Goal: Register for event/course

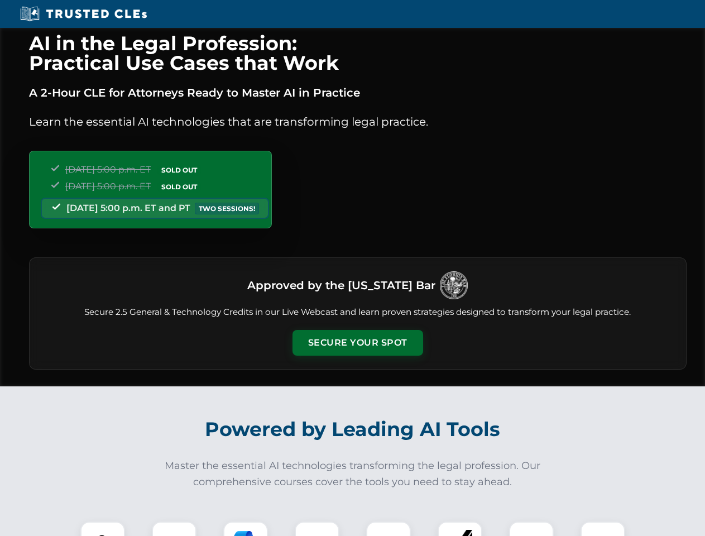
click at [357, 343] on button "Secure Your Spot" at bounding box center [358, 343] width 131 height 26
click at [103, 529] on img at bounding box center [103, 544] width 32 height 32
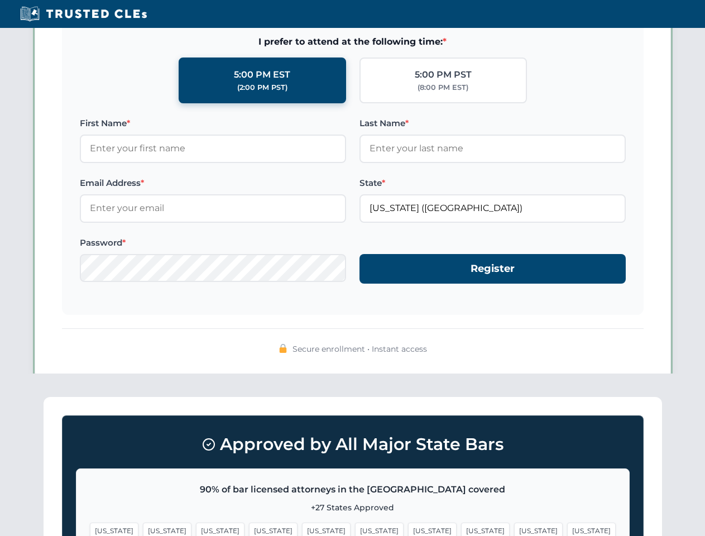
click at [408, 529] on span "[US_STATE]" at bounding box center [432, 530] width 49 height 16
click at [514, 529] on span "[US_STATE]" at bounding box center [538, 530] width 49 height 16
